Goal: Find specific page/section

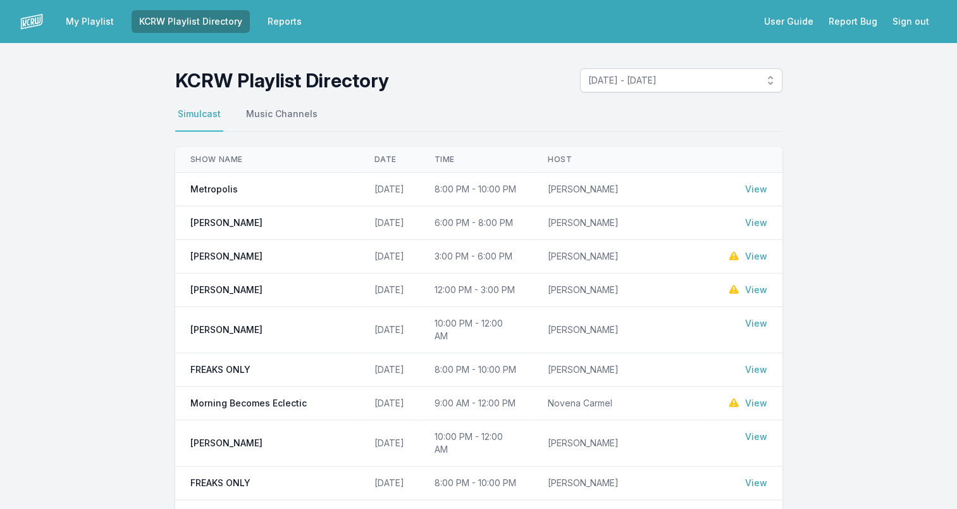
click at [764, 188] on link "View" at bounding box center [756, 189] width 22 height 13
